Goal: Navigation & Orientation: Understand site structure

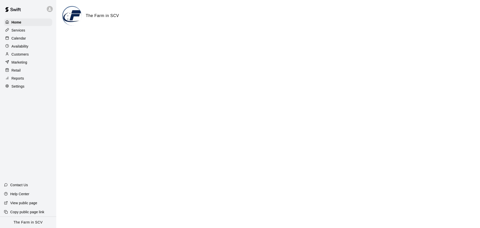
click at [25, 55] on p "Customers" at bounding box center [20, 54] width 17 height 5
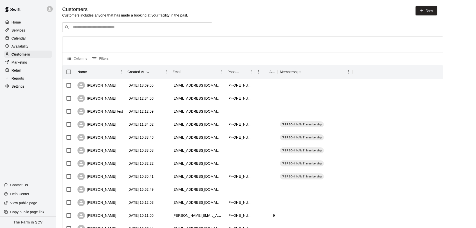
click at [24, 26] on div "Home" at bounding box center [28, 23] width 48 height 8
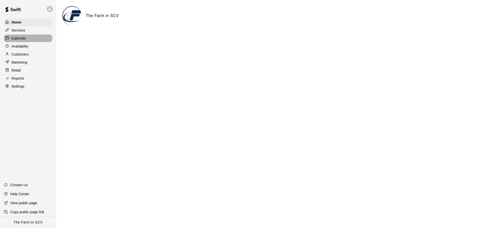
click at [26, 40] on div "Calendar" at bounding box center [28, 39] width 48 height 8
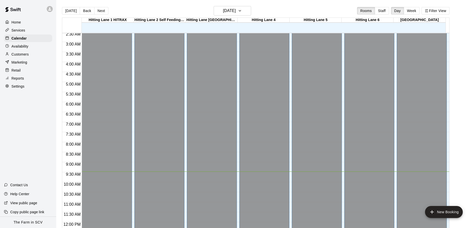
scroll to position [30, 0]
